Goal: Task Accomplishment & Management: Manage account settings

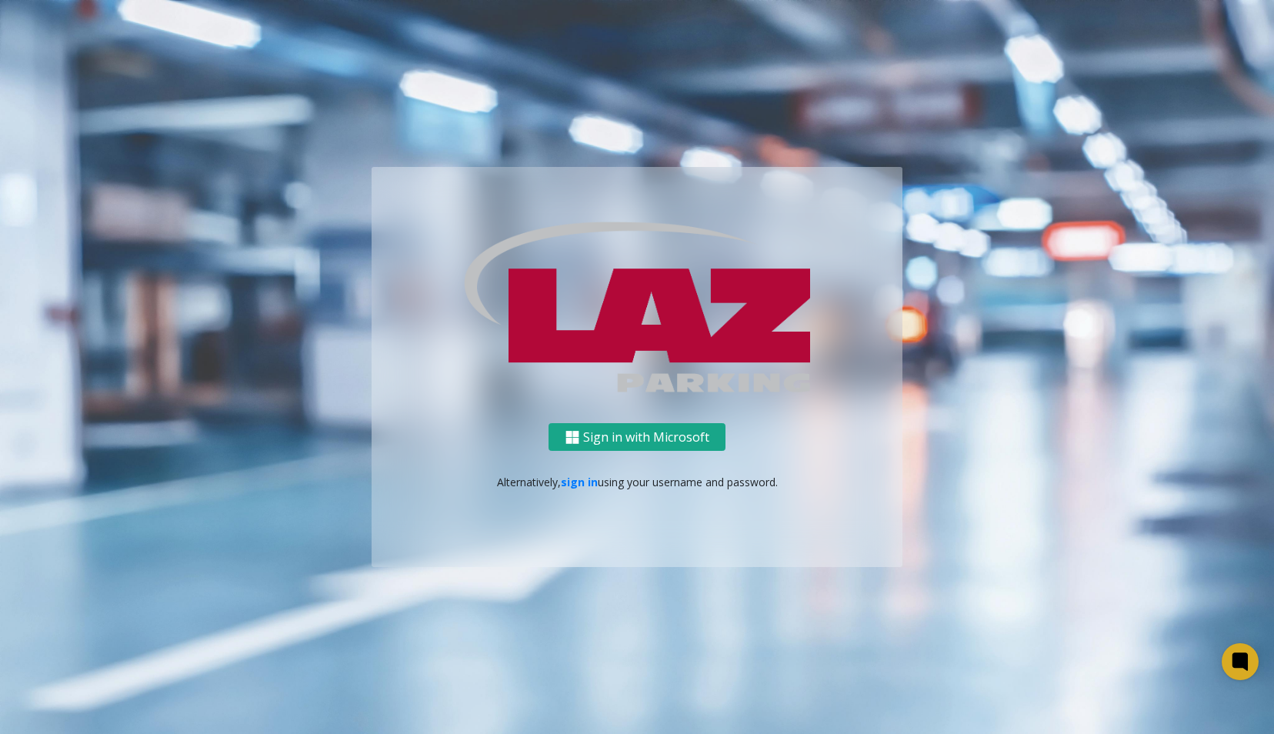
click at [614, 429] on button "Sign in with Microsoft" at bounding box center [637, 437] width 177 height 28
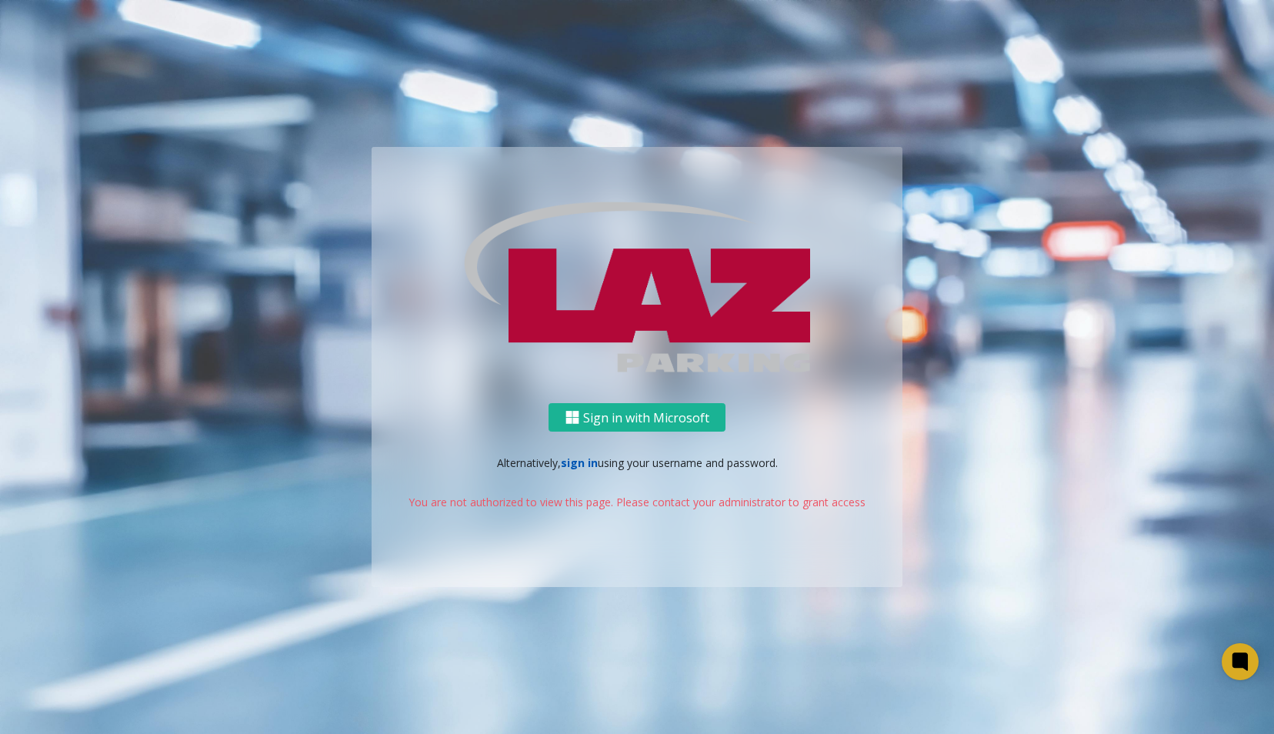
click at [581, 460] on link "sign in" at bounding box center [579, 462] width 37 height 15
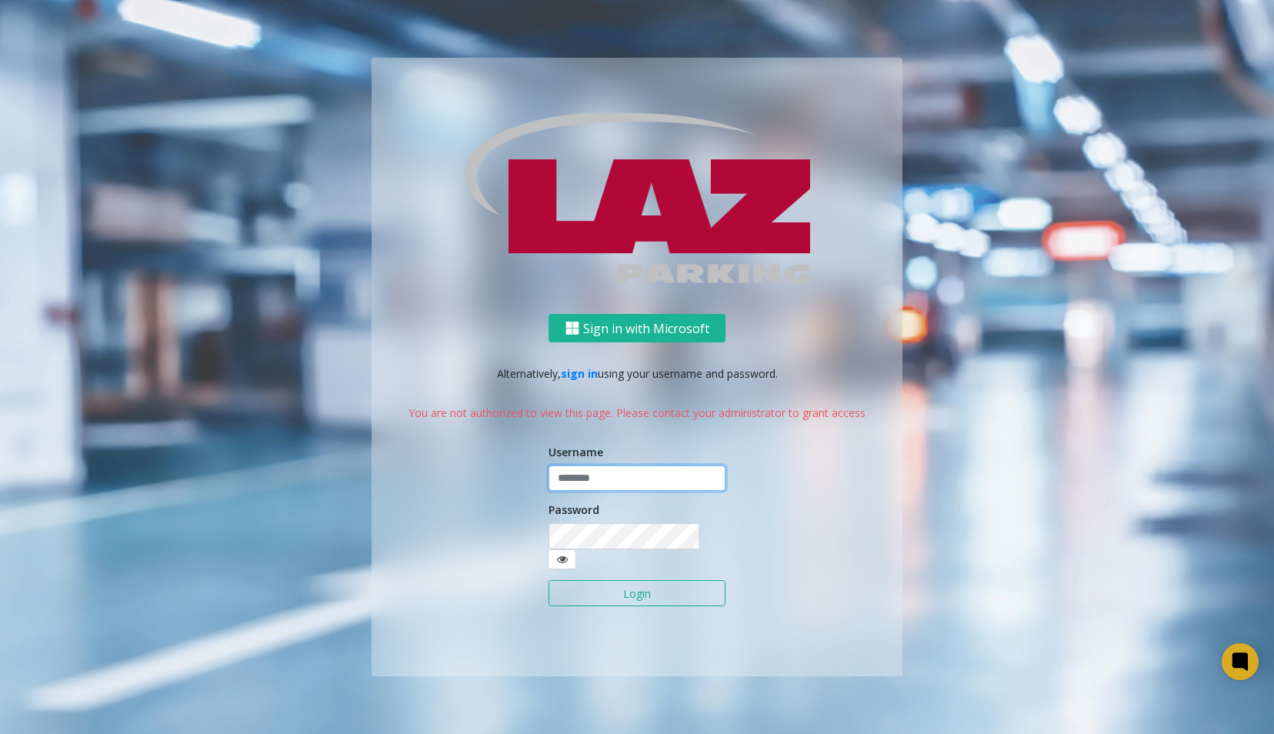
click at [619, 485] on input "text" at bounding box center [637, 478] width 177 height 26
click at [500, 502] on div "Sign in with Microsoft Alternatively, sign in using your username and password.…" at bounding box center [637, 495] width 531 height 362
click at [589, 492] on input "text" at bounding box center [637, 478] width 177 height 26
type input "********"
click at [626, 583] on button "Login" at bounding box center [637, 593] width 177 height 26
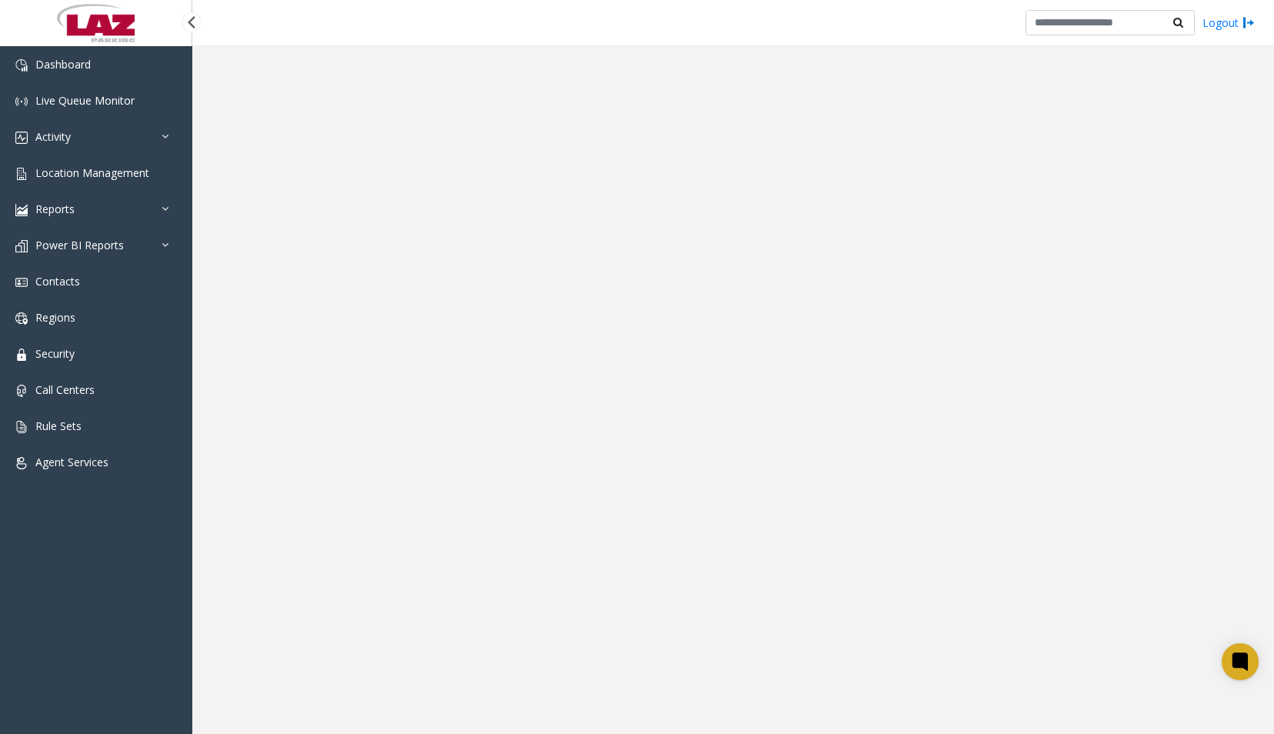
click at [48, 548] on div "Dashboard Live Queue Monitor Activity Daily Activity Lane Activity Agent Activi…" at bounding box center [96, 383] width 192 height 675
click at [54, 575] on div "Dashboard Live Queue Monitor Activity Daily Activity Lane Activity Agent Activi…" at bounding box center [96, 383] width 192 height 675
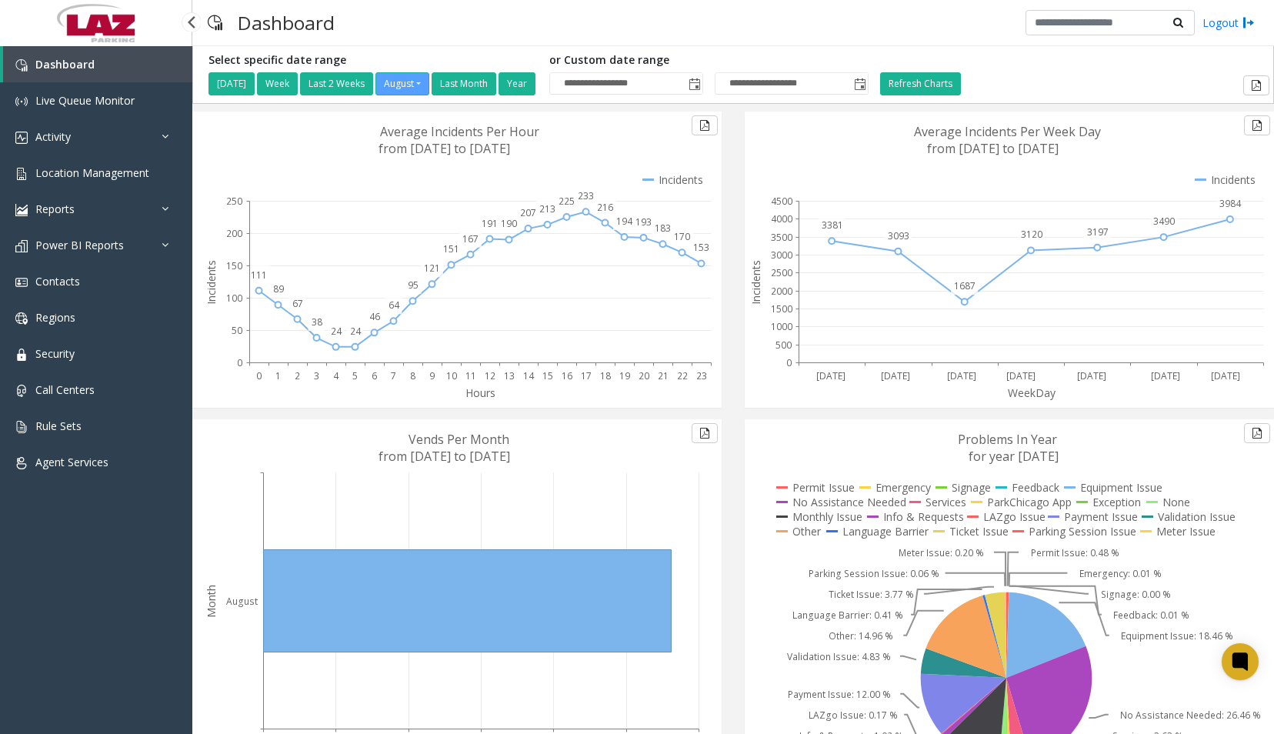
click at [85, 659] on div "Dashboard Live Queue Monitor Activity Daily Activity Lane Activity Agent Activi…" at bounding box center [96, 383] width 192 height 675
